Goal: Check status: Check status

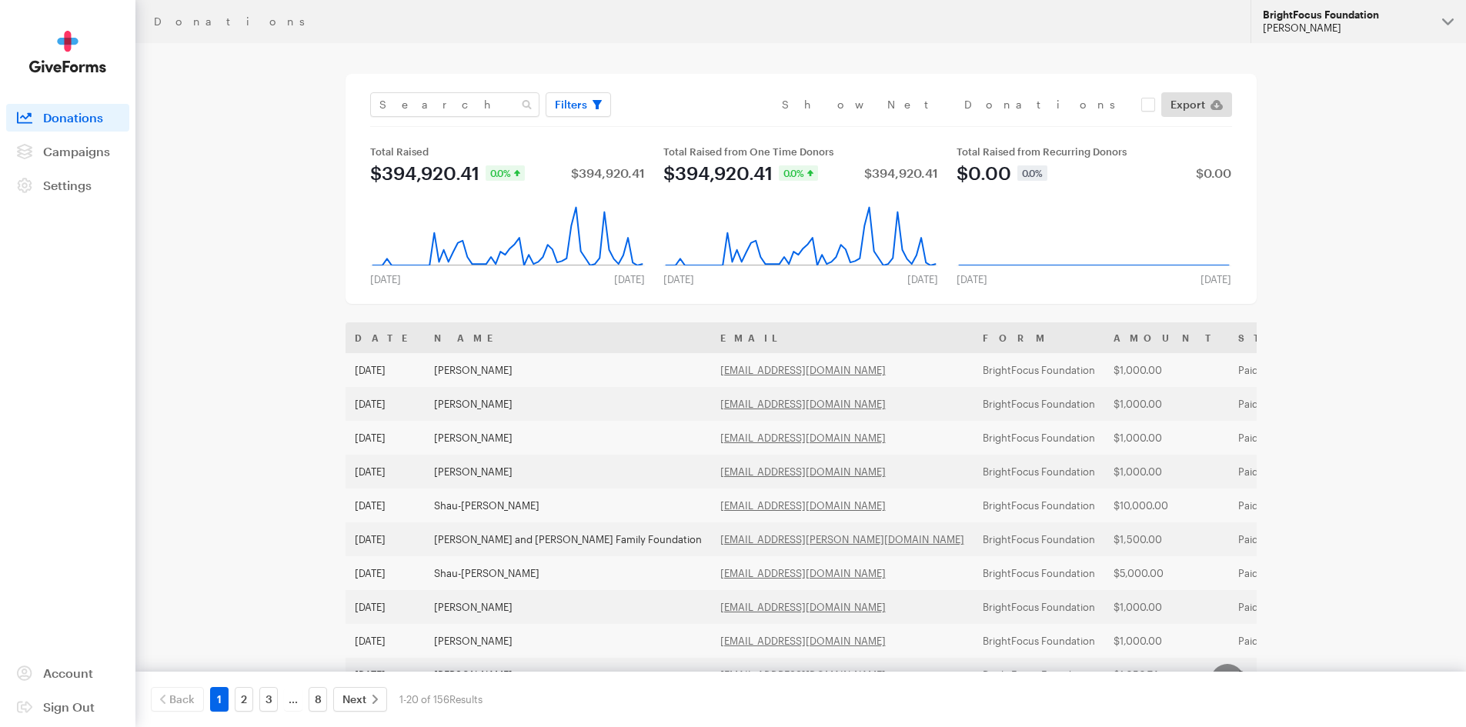
click at [1291, 28] on div "[PERSON_NAME]" at bounding box center [1345, 28] width 167 height 13
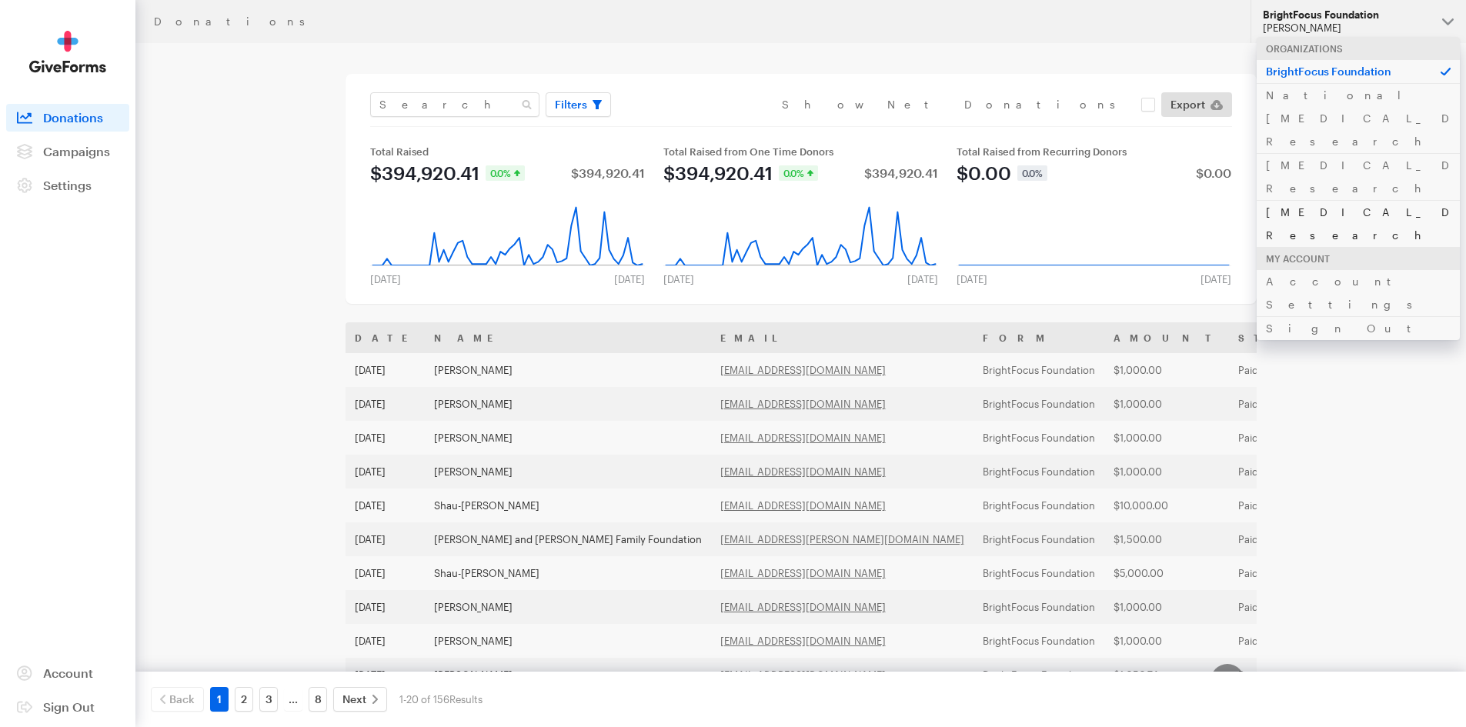
click at [1308, 200] on link "[MEDICAL_DATA] Research" at bounding box center [1357, 223] width 203 height 47
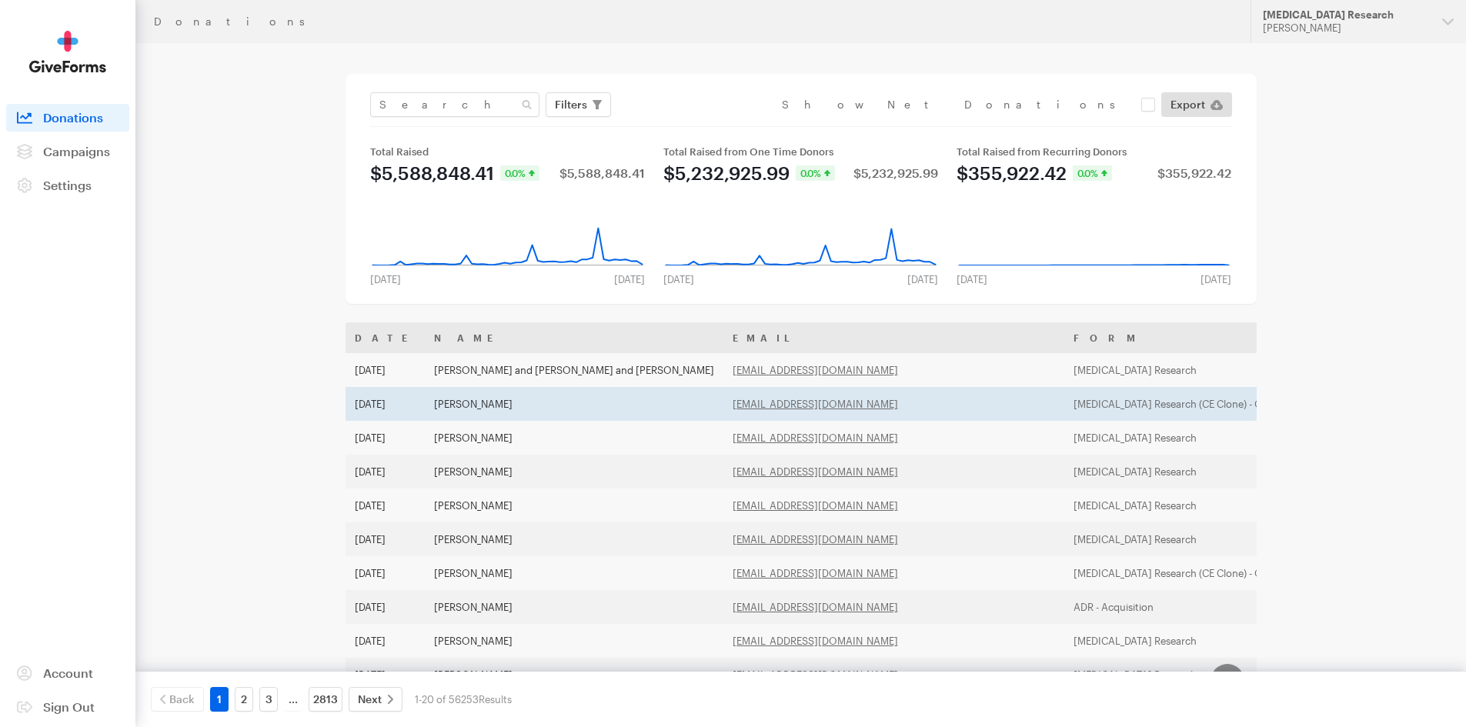
click at [472, 405] on td "[PERSON_NAME]" at bounding box center [574, 404] width 298 height 34
